Goal: Task Accomplishment & Management: Complete application form

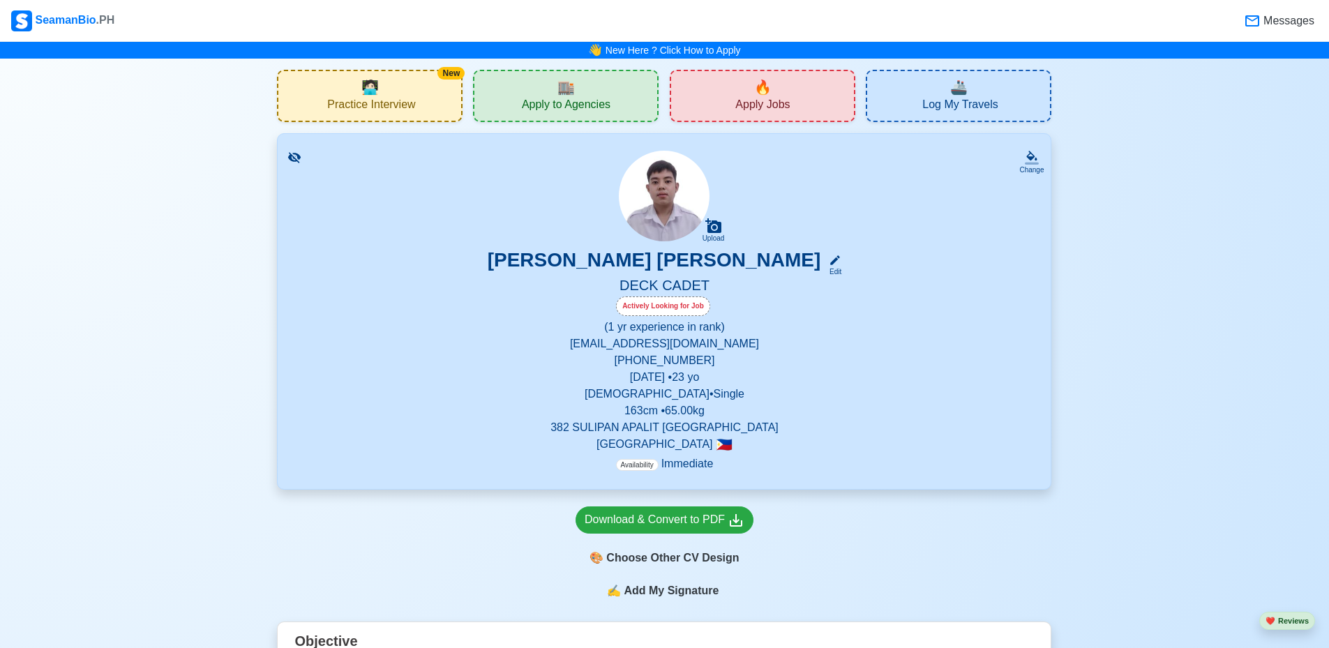
click at [770, 103] on span "Apply Jobs" at bounding box center [762, 106] width 54 height 17
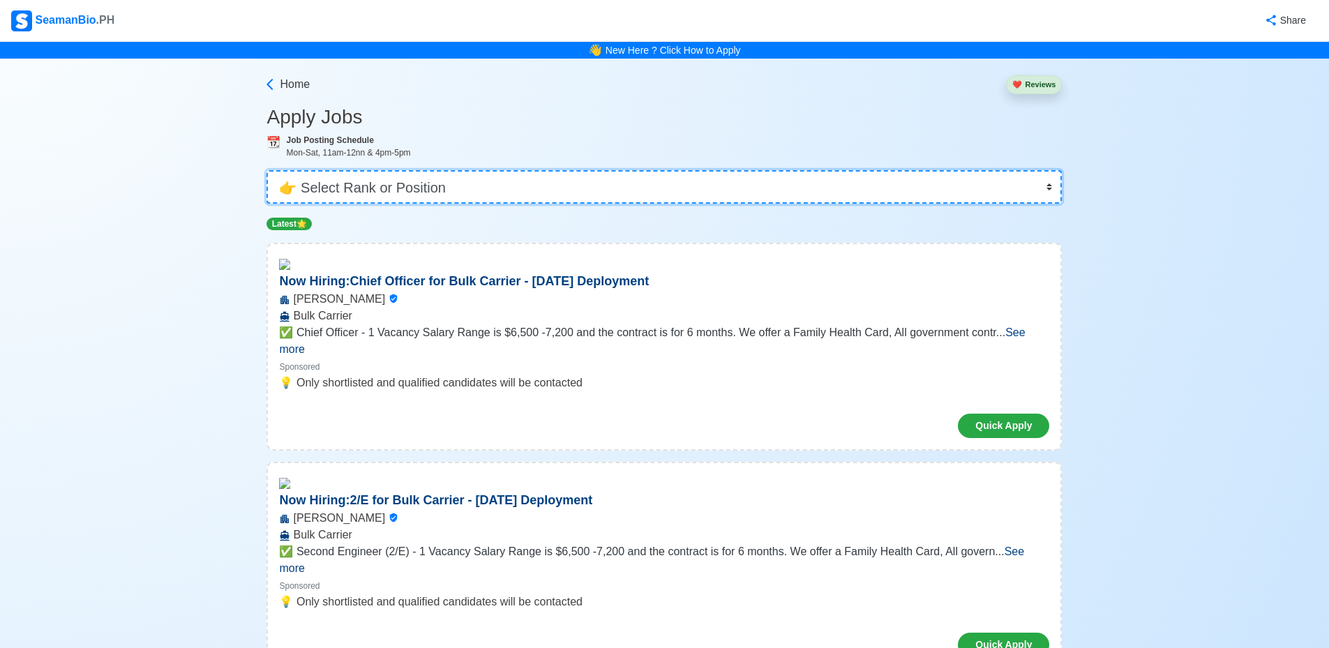
click at [474, 179] on select "👉 Select Rank or Position Master Chief Officer 2nd Officer 3rd Officer Junior O…" at bounding box center [663, 186] width 795 height 33
click at [271, 170] on select "👉 Select Rank or Position Master Chief Officer 2nd Officer 3rd Officer Junior O…" at bounding box center [663, 186] width 795 height 33
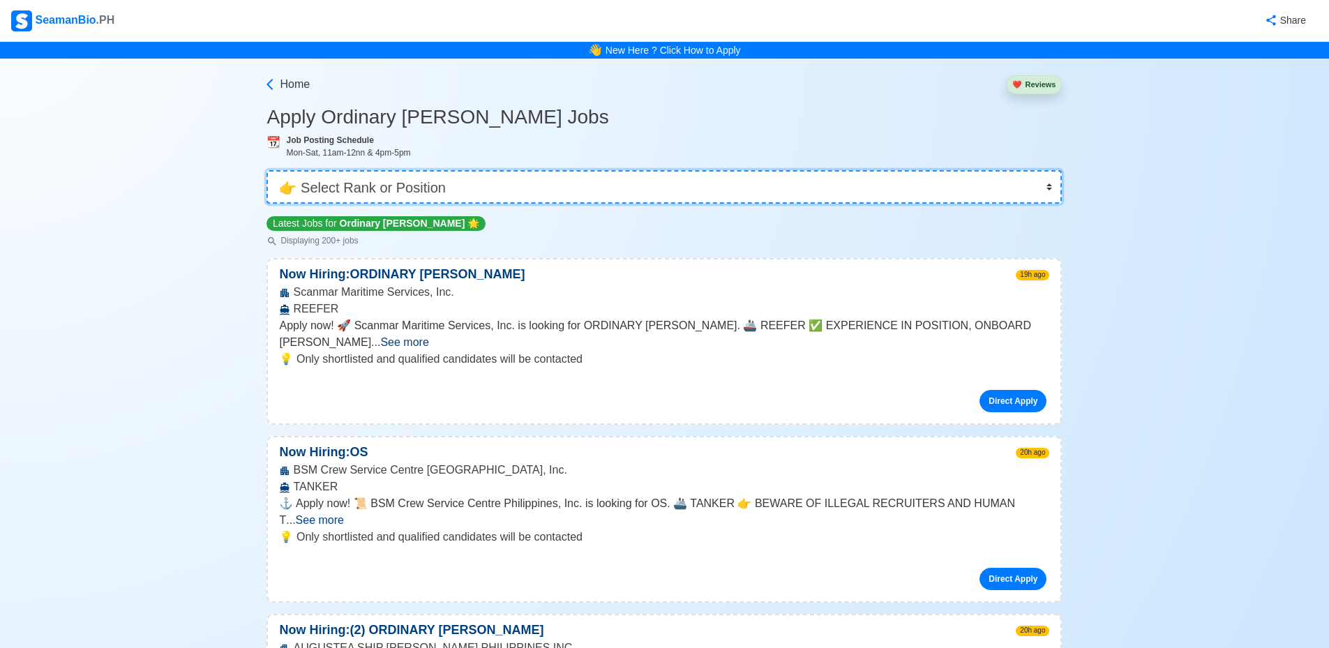
click at [517, 180] on select "👉 Select Rank or Position Master Chief Officer 2nd Officer 3rd Officer Junior O…" at bounding box center [663, 186] width 795 height 33
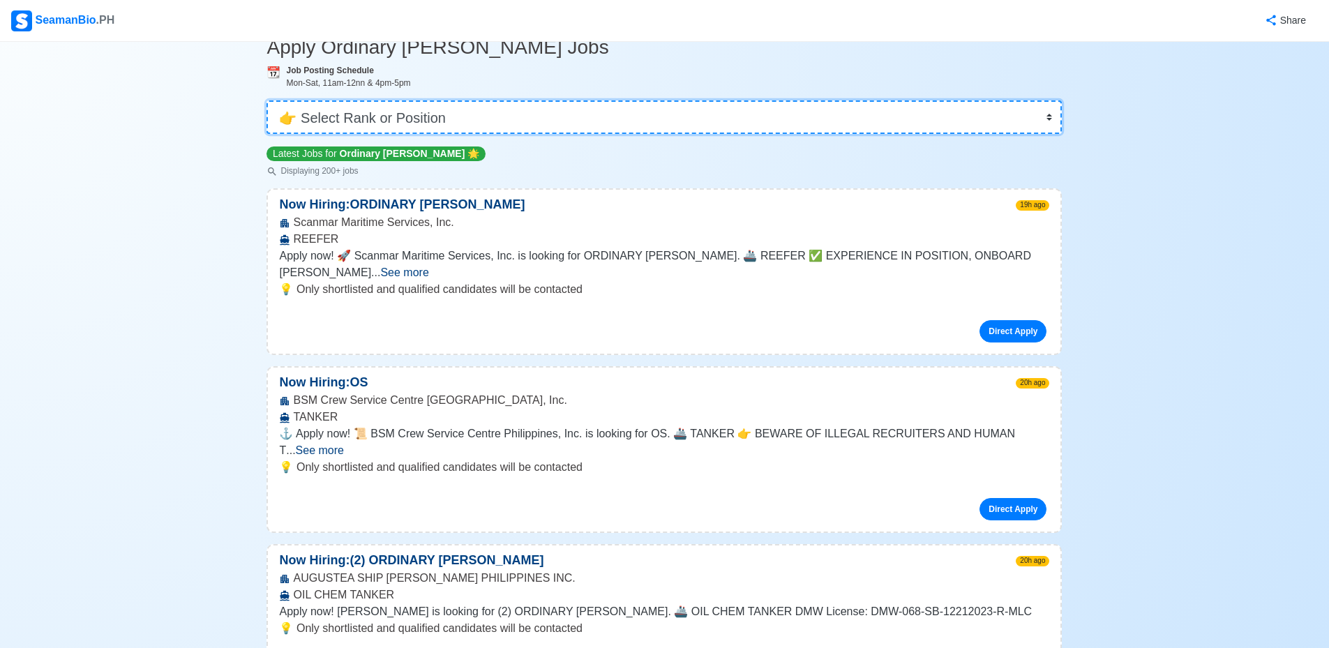
click at [481, 122] on select "👉 Select Rank or Position Master Chief Officer 2nd Officer 3rd Officer Junior O…" at bounding box center [663, 116] width 795 height 33
select select "Cadet"
click at [271, 134] on select "👉 Select Rank or Position Master Chief Officer 2nd Officer 3rd Officer Junior O…" at bounding box center [663, 116] width 795 height 33
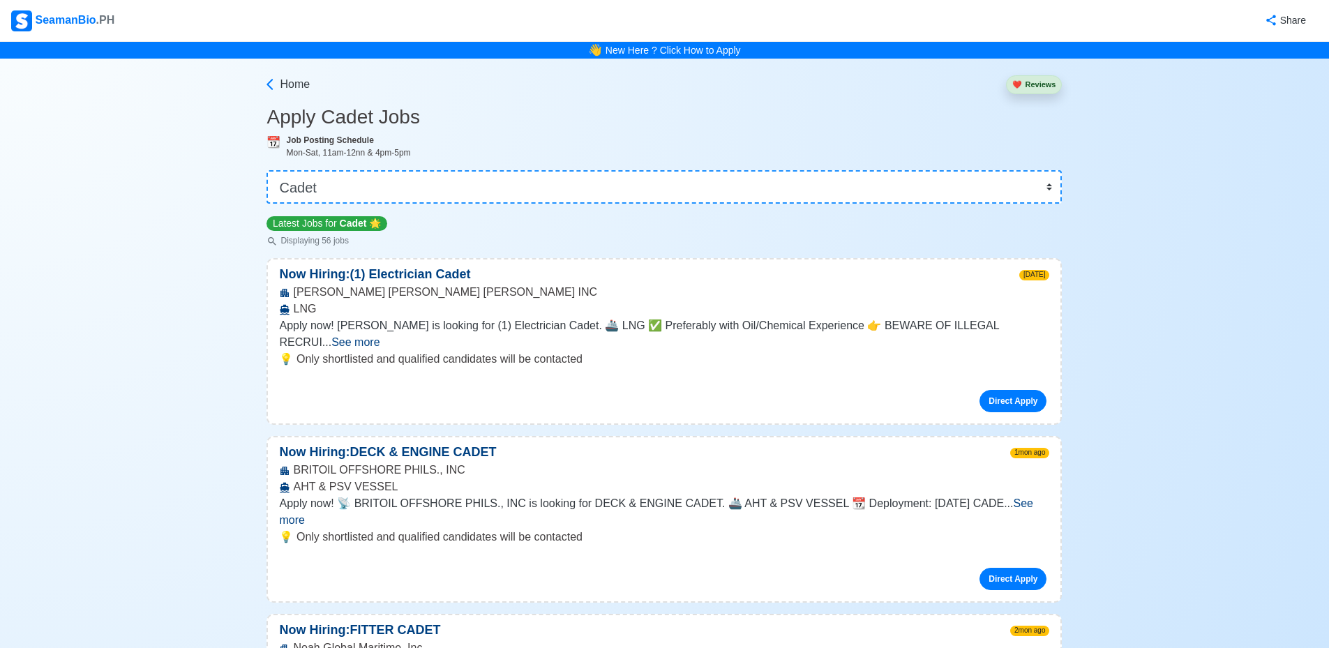
click at [379, 336] on span "See more" at bounding box center [355, 342] width 48 height 12
